Goal: Task Accomplishment & Management: Manage account settings

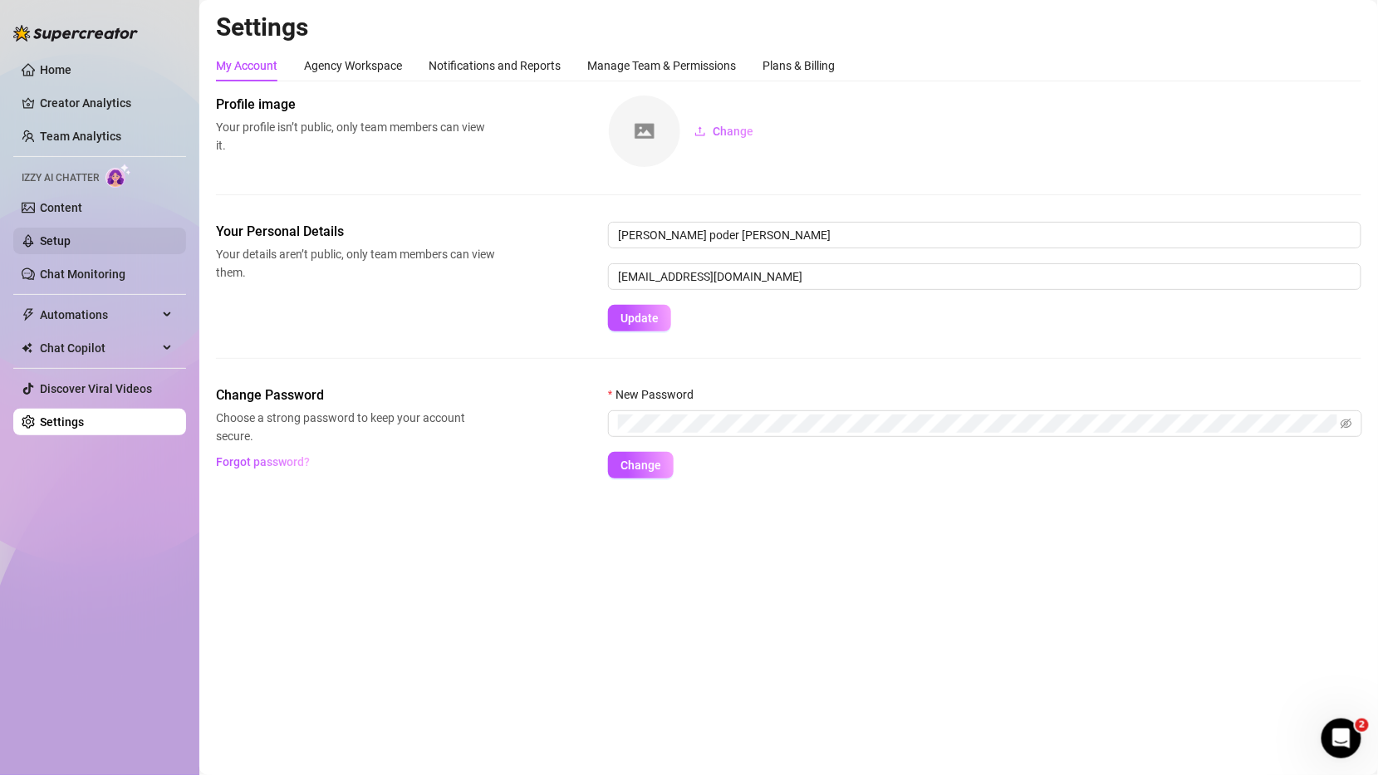
click at [71, 244] on link "Setup" at bounding box center [55, 240] width 31 height 13
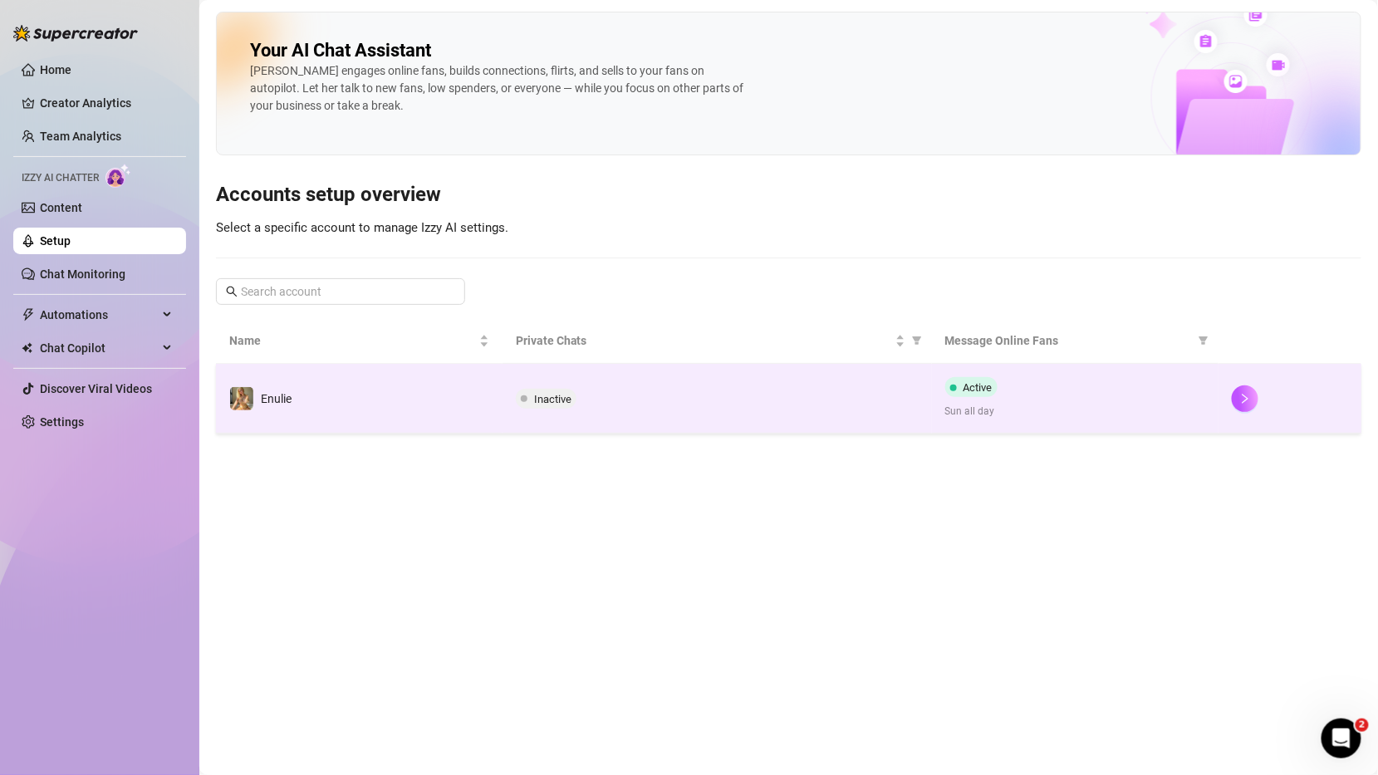
click at [415, 384] on td "Enulie" at bounding box center [359, 399] width 287 height 70
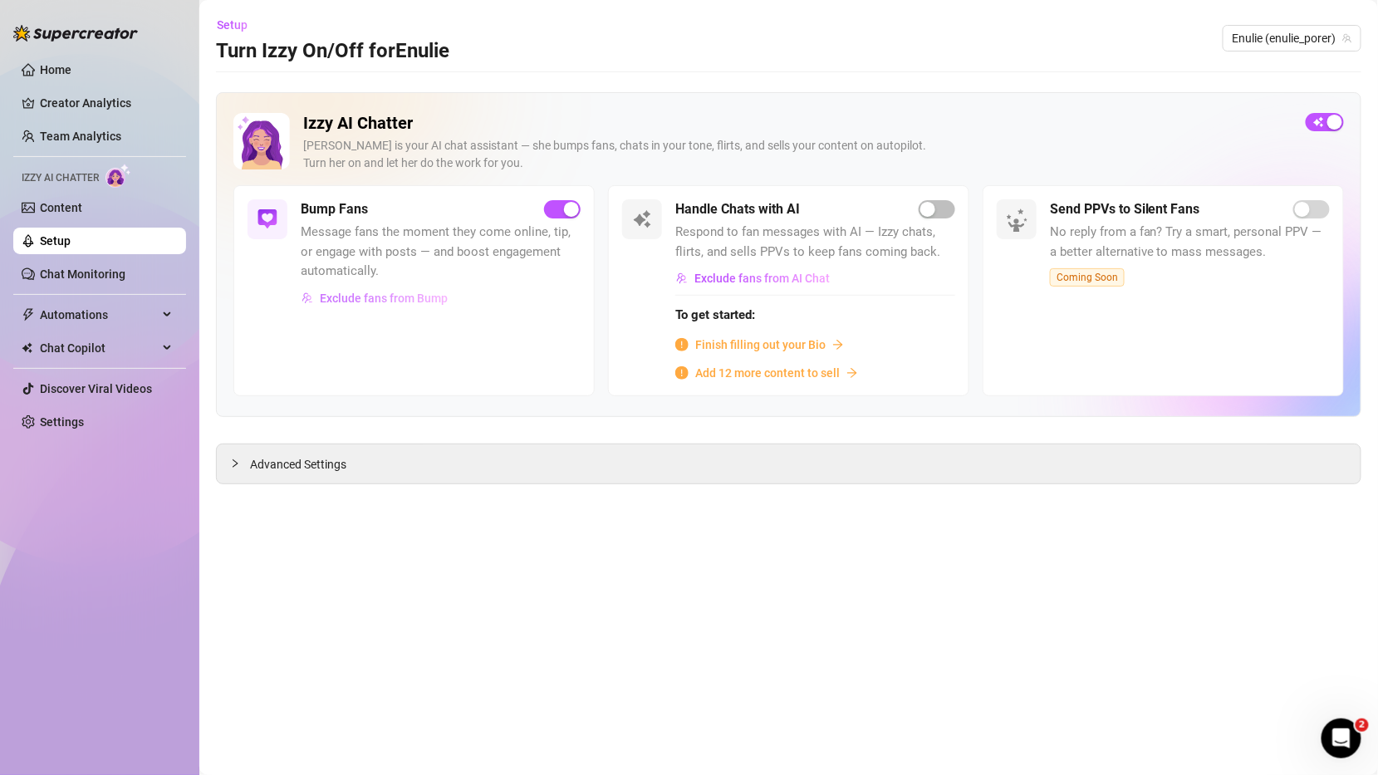
click at [385, 292] on span "Exclude fans from Bump" at bounding box center [384, 298] width 128 height 13
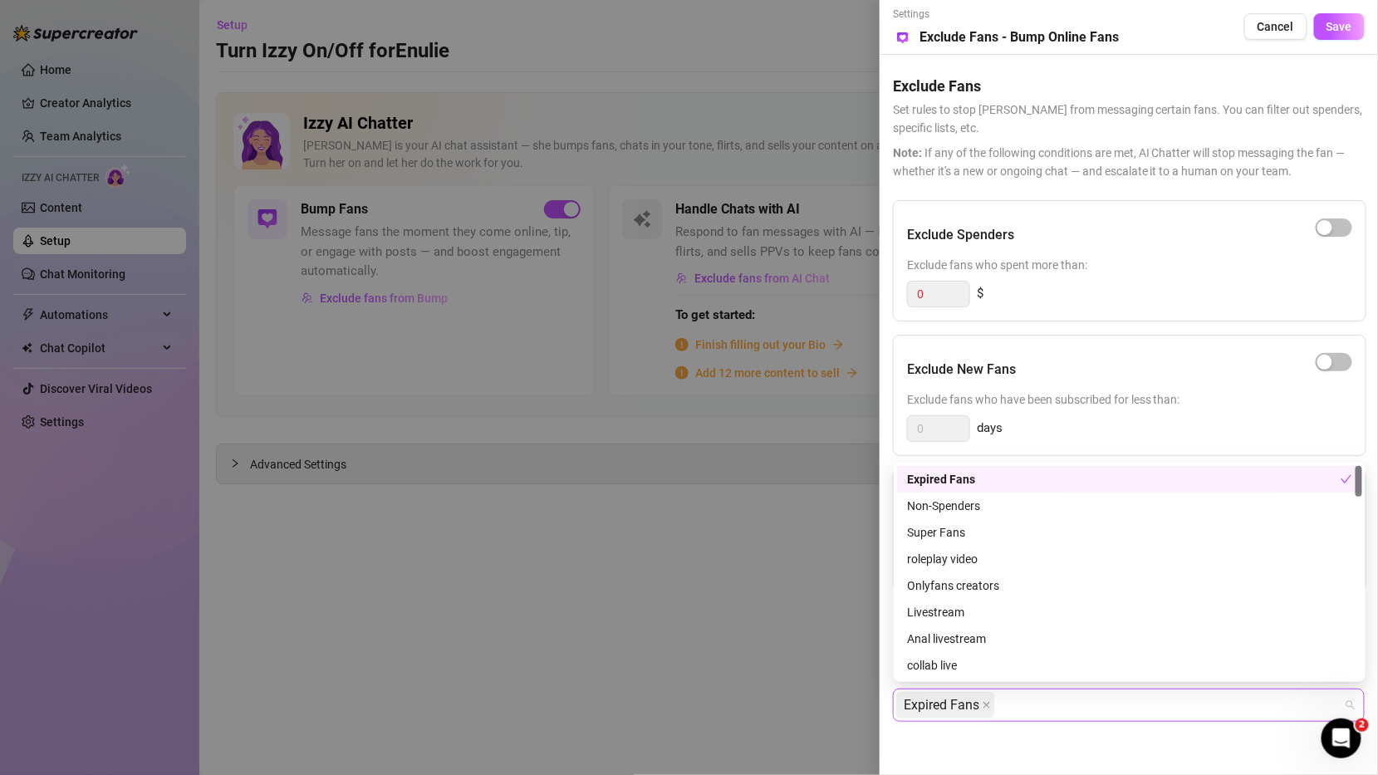
click at [1013, 700] on div "Expired Fans" at bounding box center [1120, 705] width 448 height 30
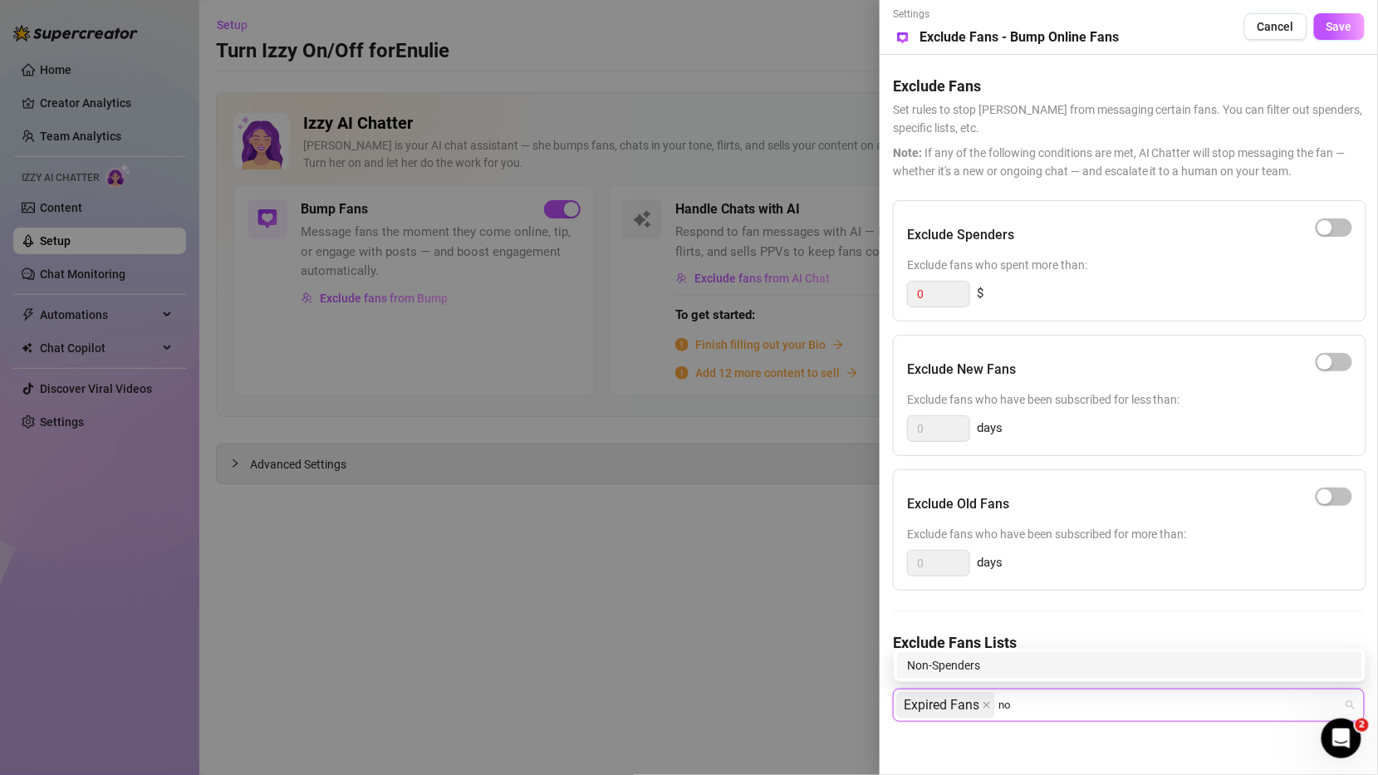
type input "n"
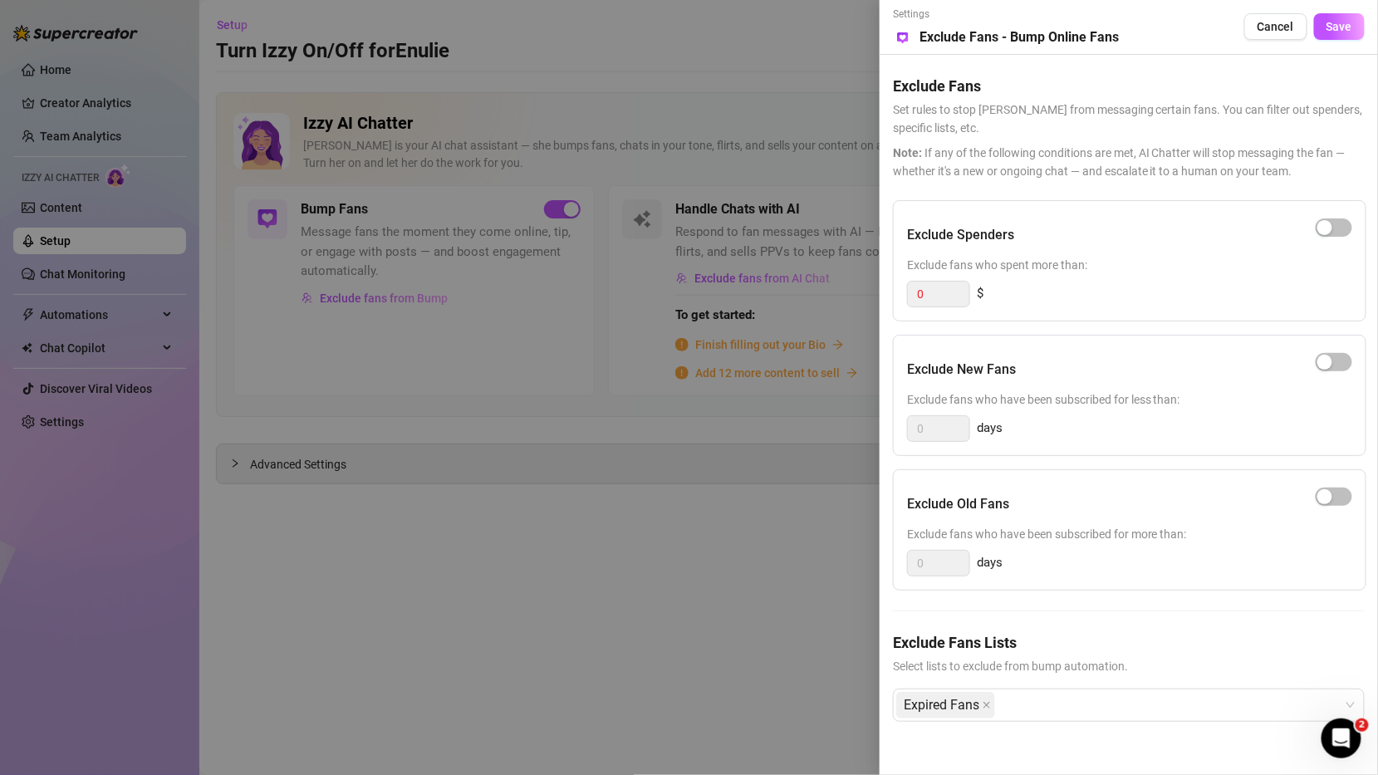
click at [812, 631] on div at bounding box center [689, 387] width 1378 height 775
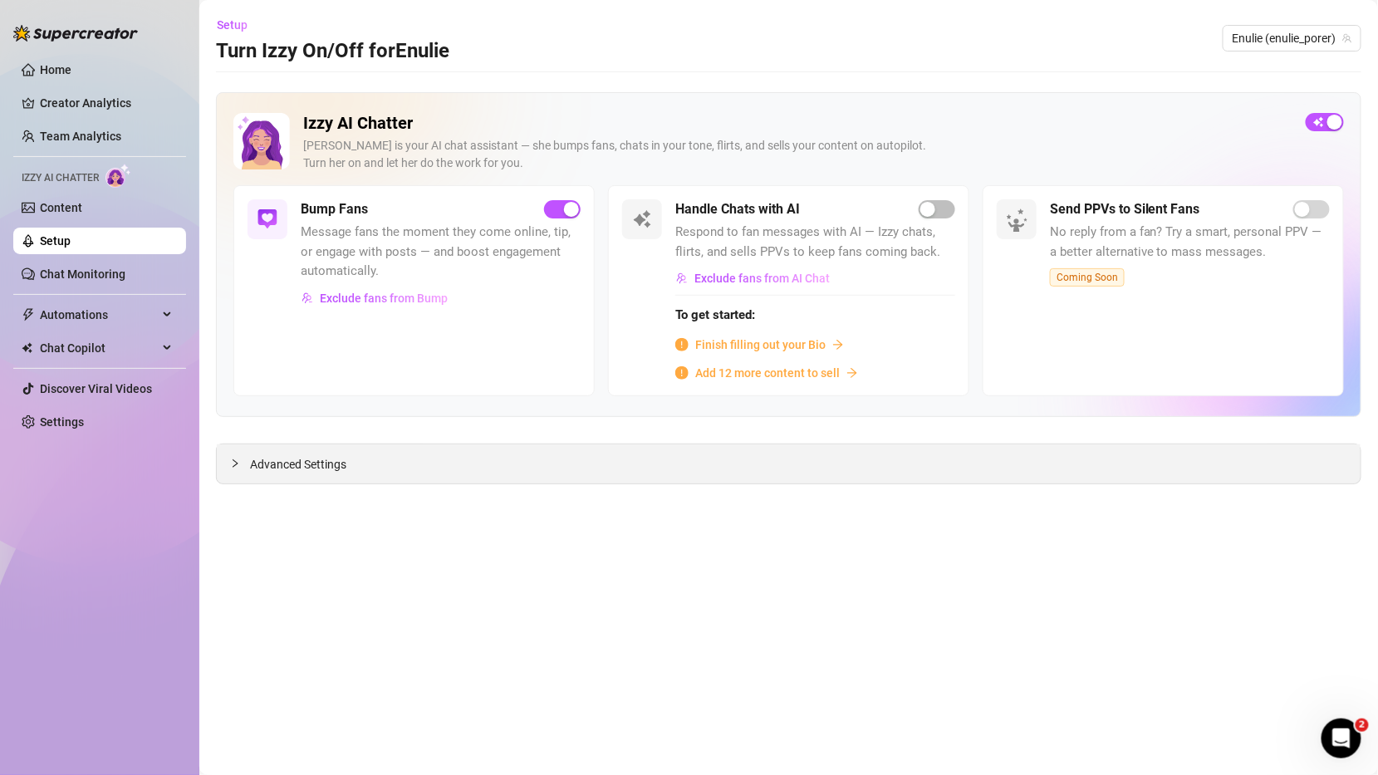
click at [229, 472] on div "Advanced Settings" at bounding box center [789, 463] width 1144 height 39
click at [230, 472] on div "Advanced Settings" at bounding box center [789, 463] width 1144 height 39
click at [241, 460] on div at bounding box center [240, 463] width 20 height 18
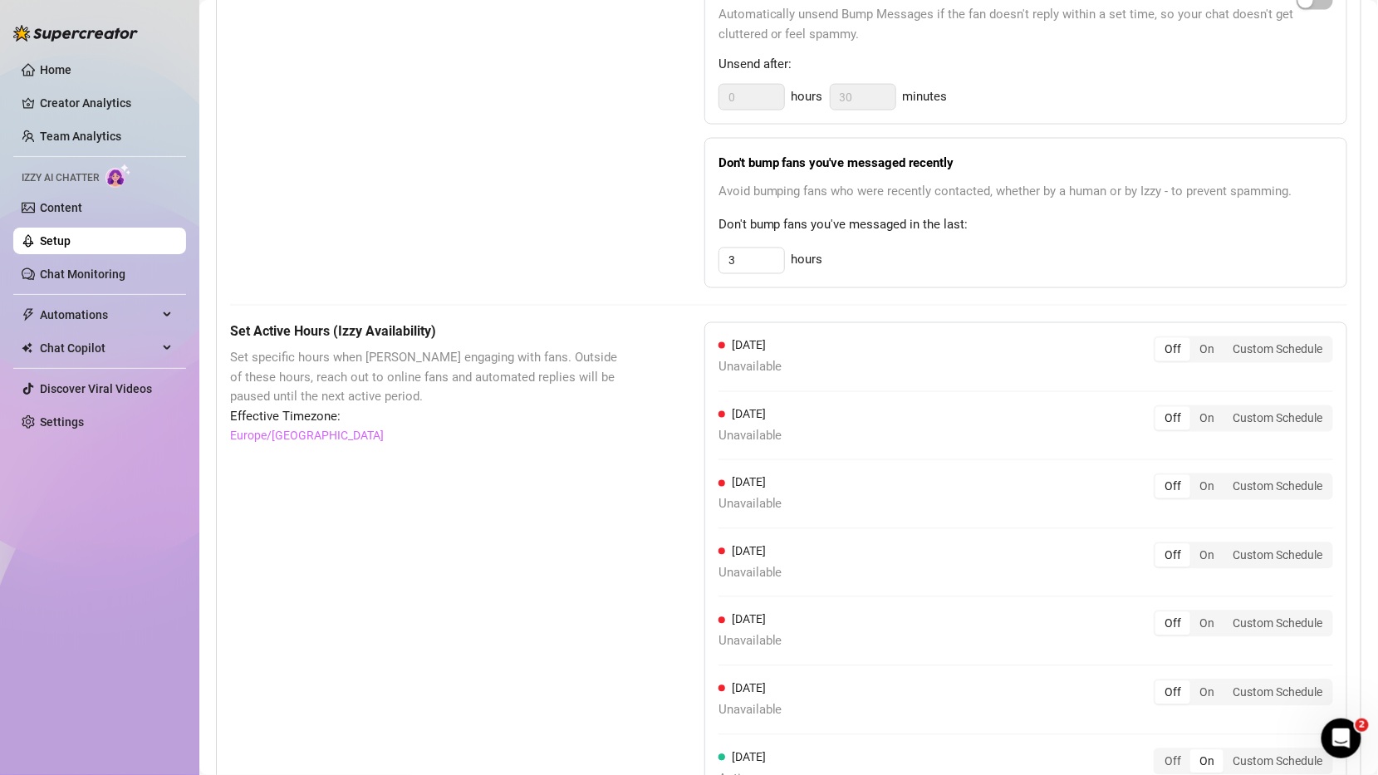
scroll to position [1062, 0]
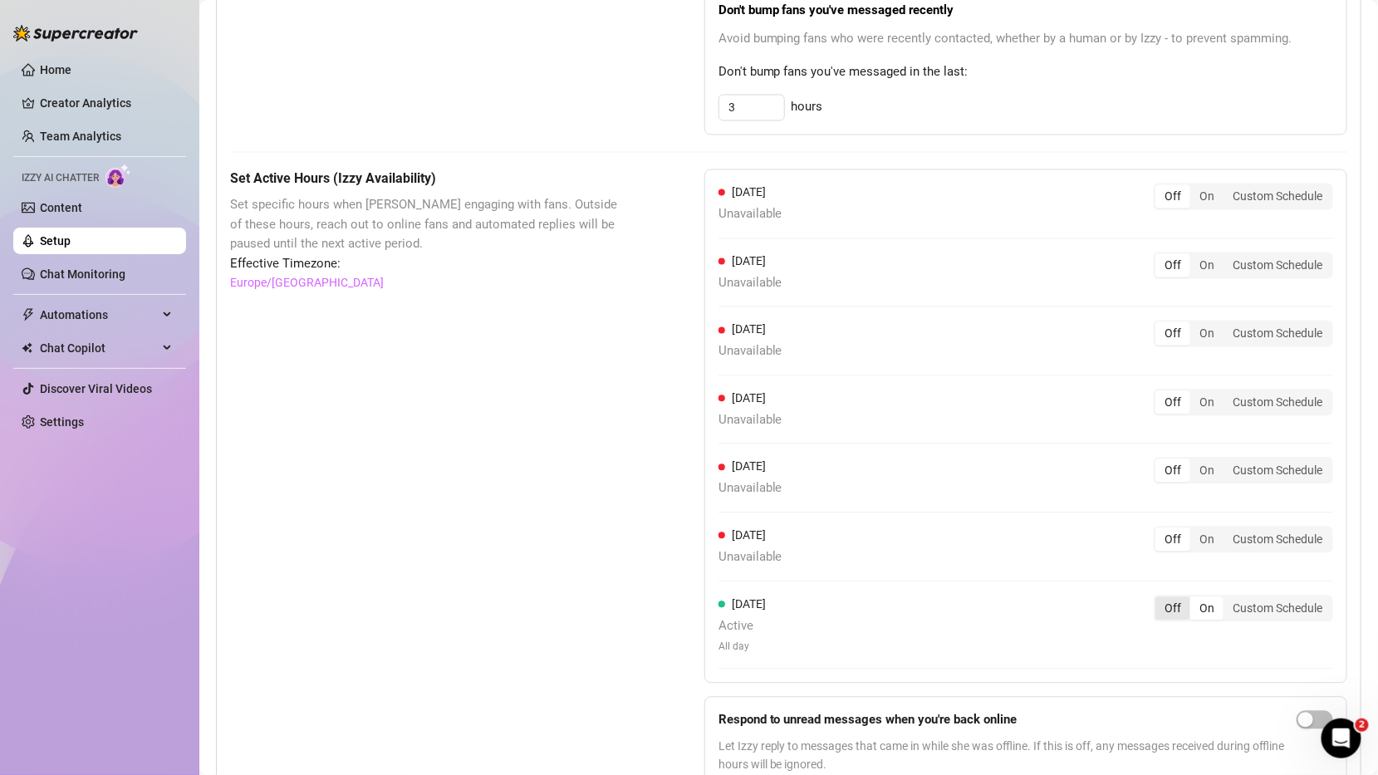
click at [1166, 606] on div "Off" at bounding box center [1173, 608] width 35 height 23
click at [1160, 600] on input "Off" at bounding box center [1160, 600] width 0 height 0
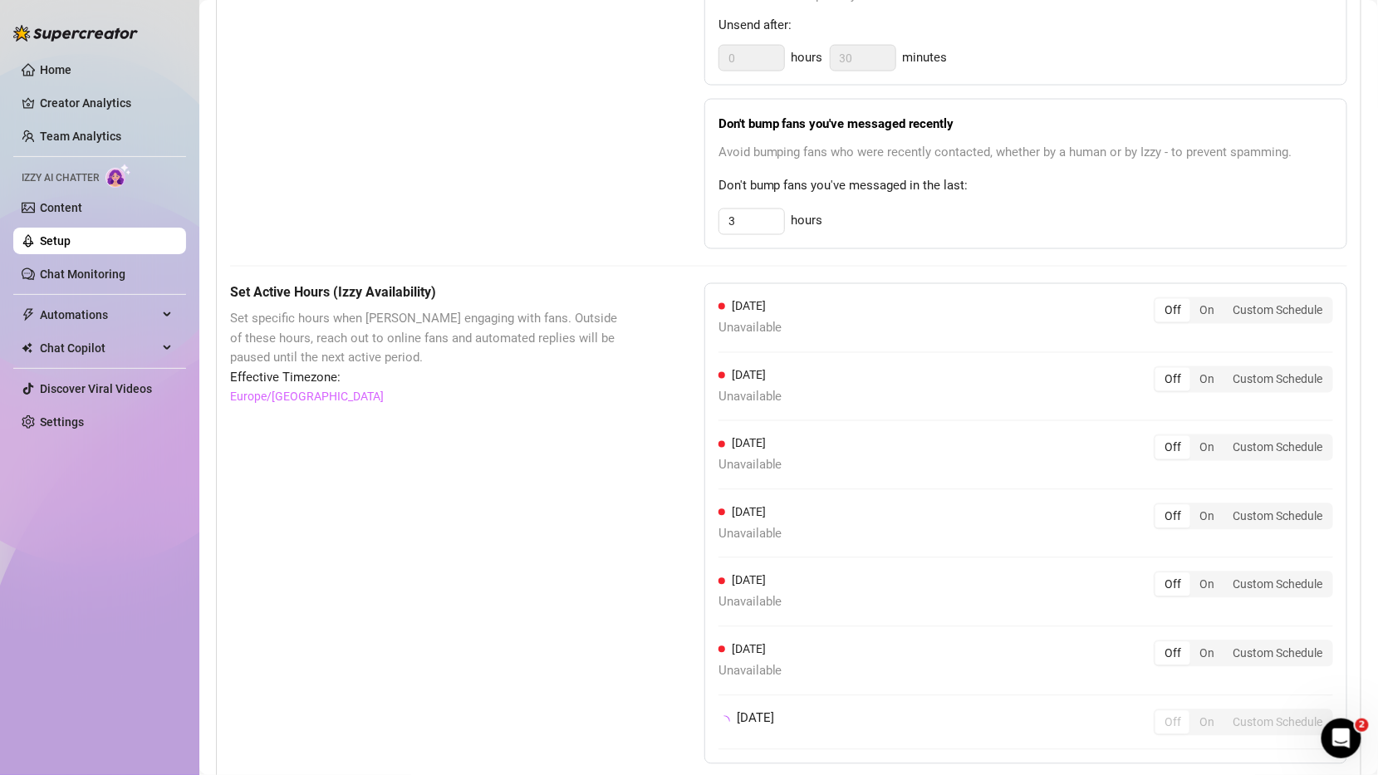
scroll to position [937, 0]
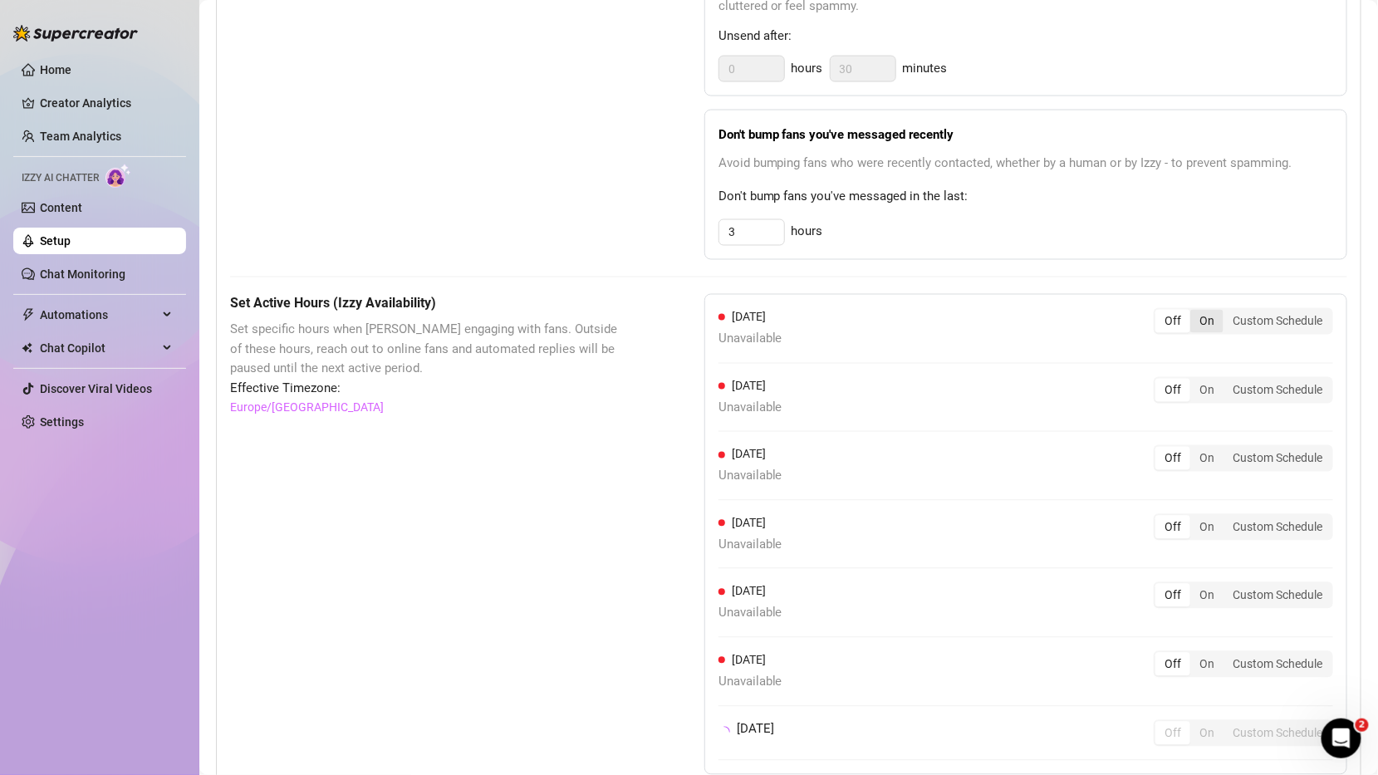
click at [1209, 310] on div "On" at bounding box center [1207, 321] width 33 height 23
click at [1195, 312] on input "On" at bounding box center [1195, 312] width 0 height 0
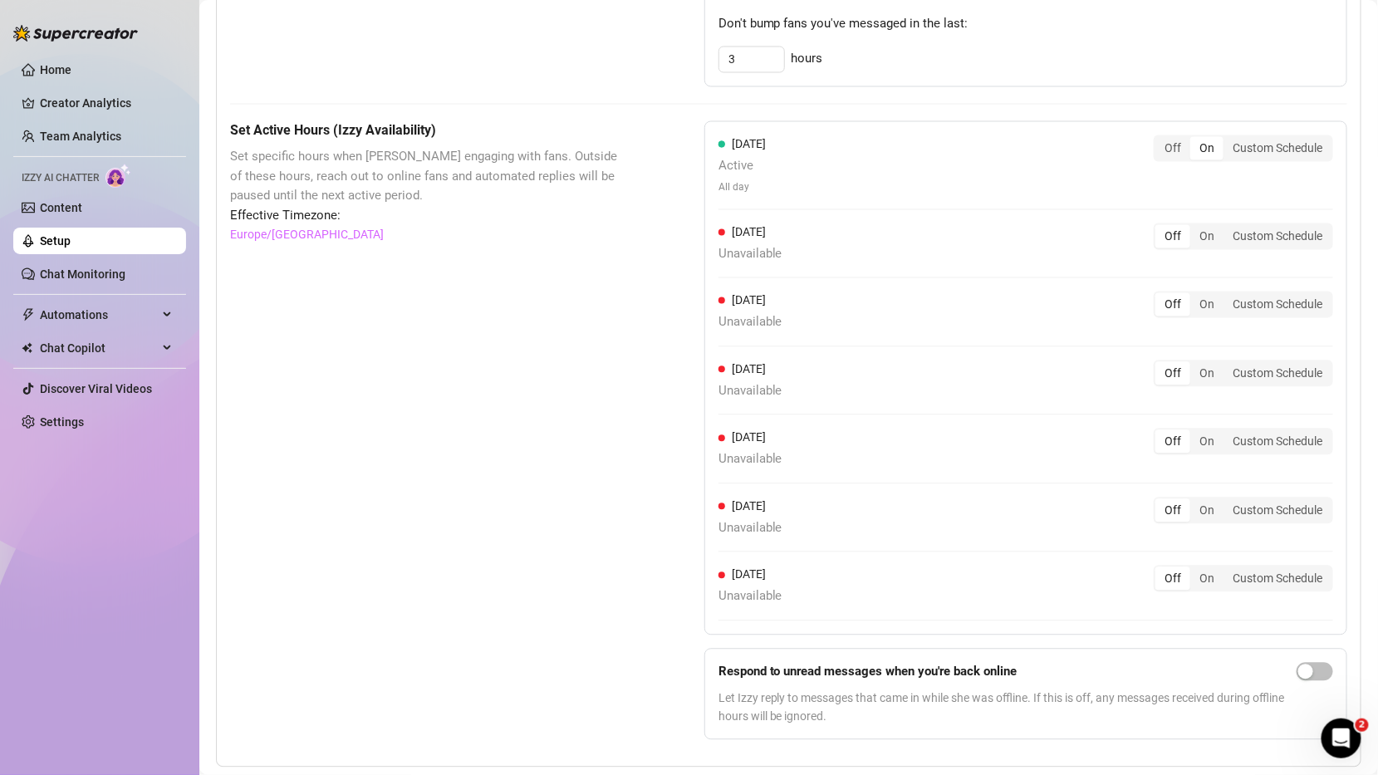
scroll to position [1142, 0]
